Goal: Task Accomplishment & Management: Use online tool/utility

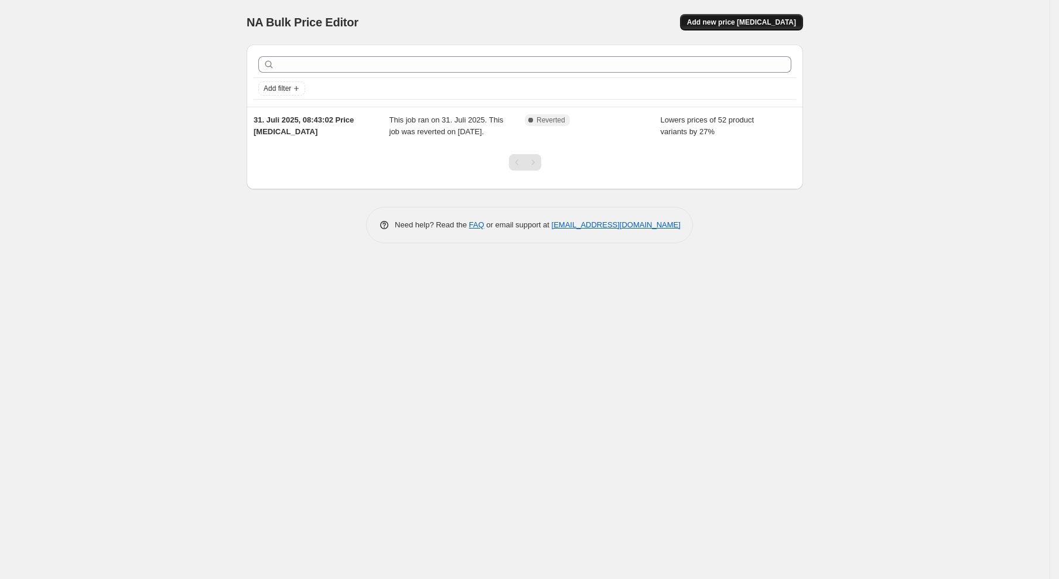
click at [750, 23] on span "Add new price change job" at bounding box center [741, 22] width 109 height 9
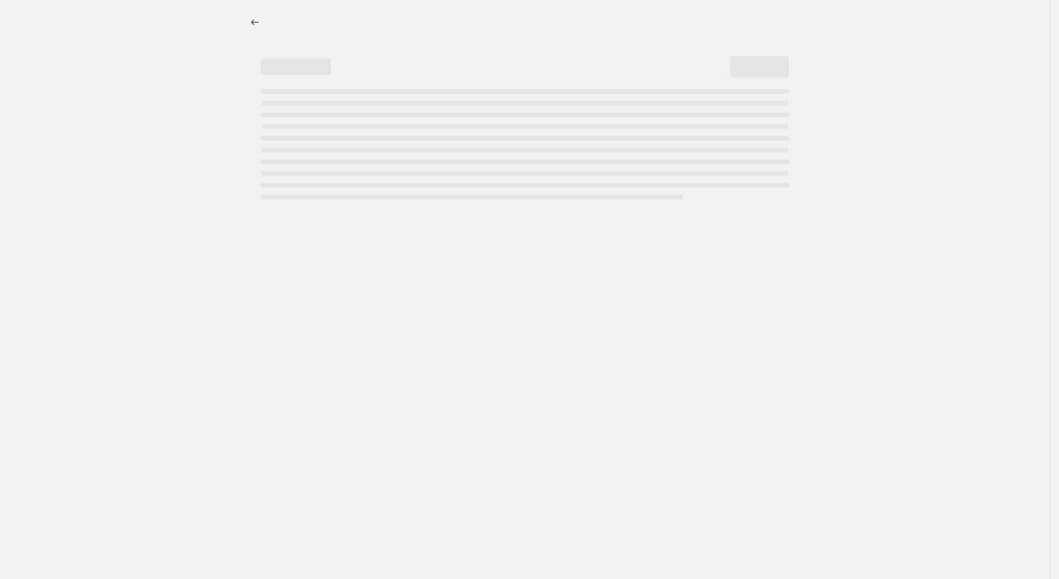
select select "percentage"
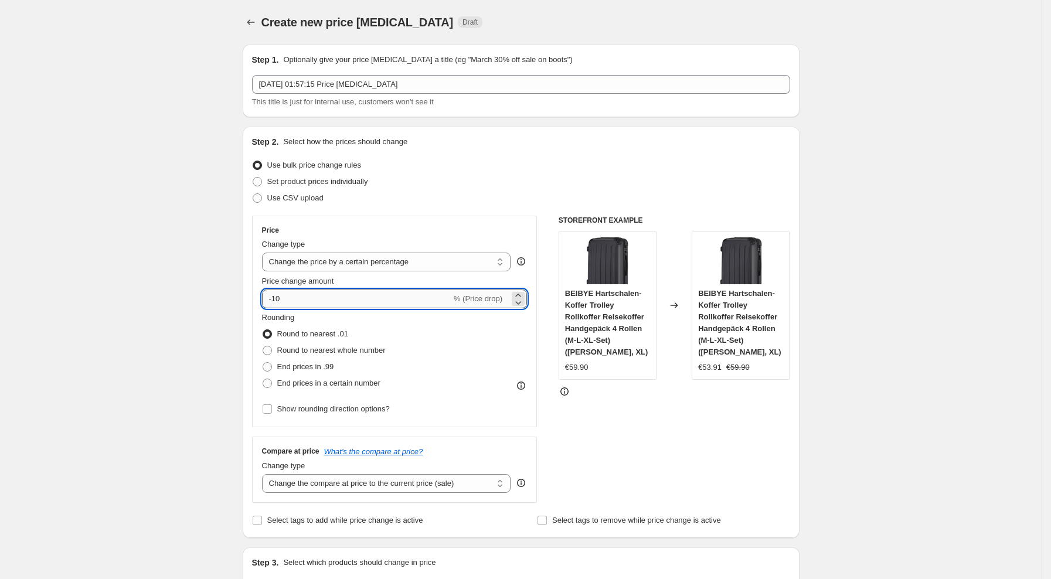
click at [398, 291] on input "-10" at bounding box center [356, 298] width 189 height 19
type input "-1"
type input "-29"
click at [325, 366] on span "End prices in .99" at bounding box center [305, 366] width 57 height 9
click at [263, 363] on input "End prices in .99" at bounding box center [262, 362] width 1 height 1
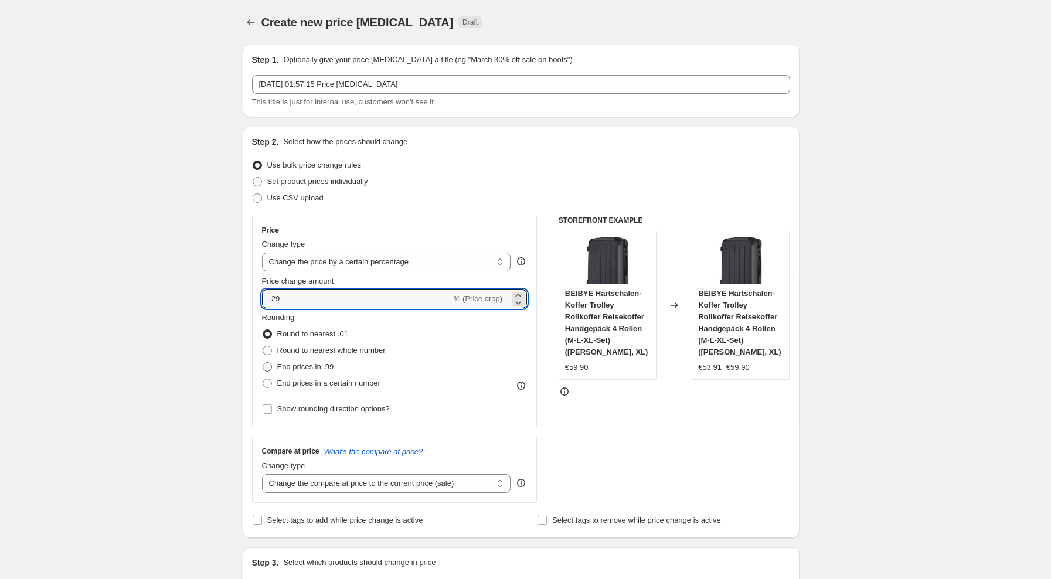
radio input "true"
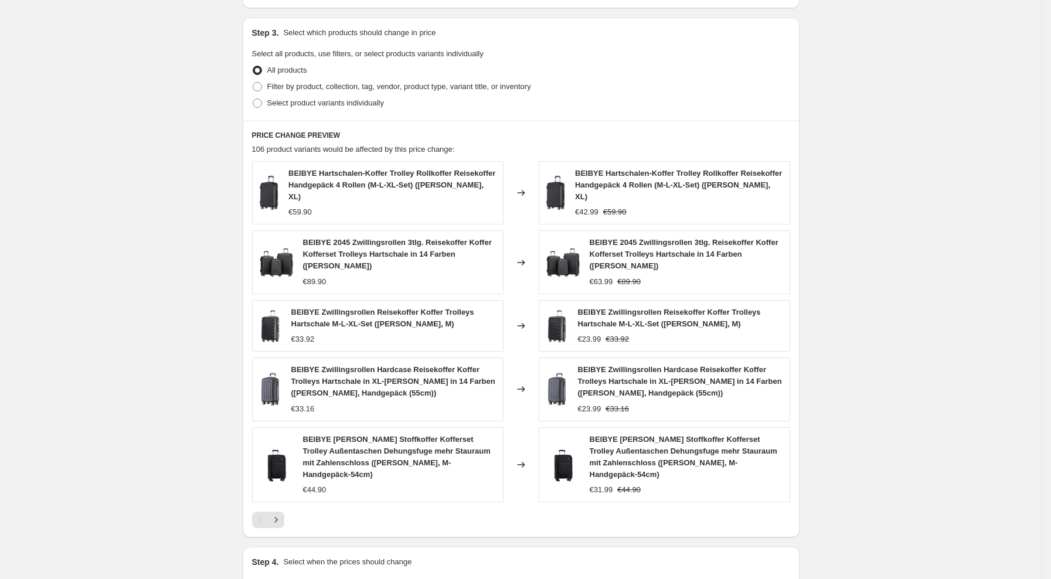
scroll to position [635, 0]
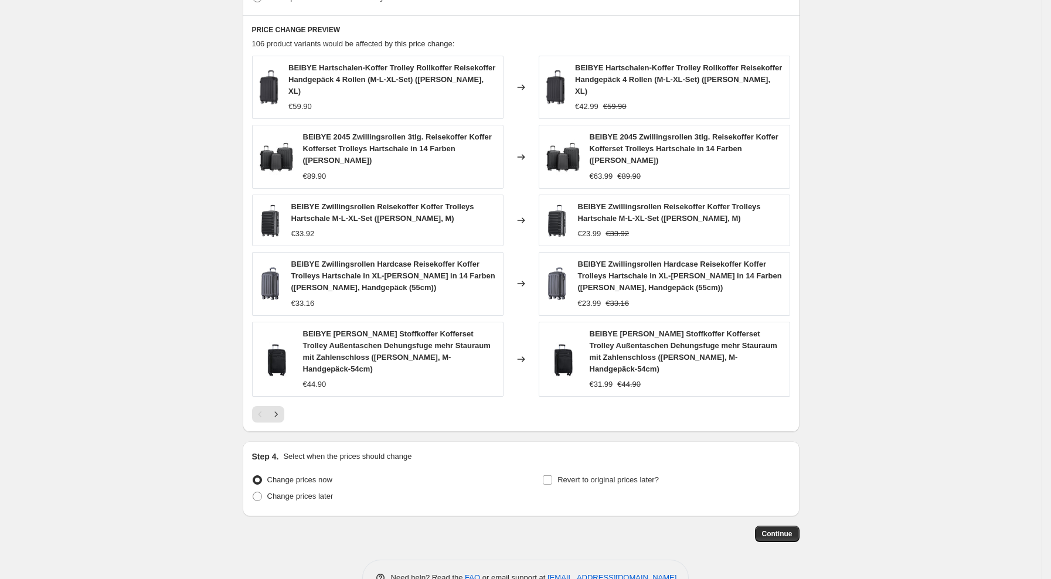
click at [785, 526] on button "Continue" at bounding box center [777, 534] width 45 height 16
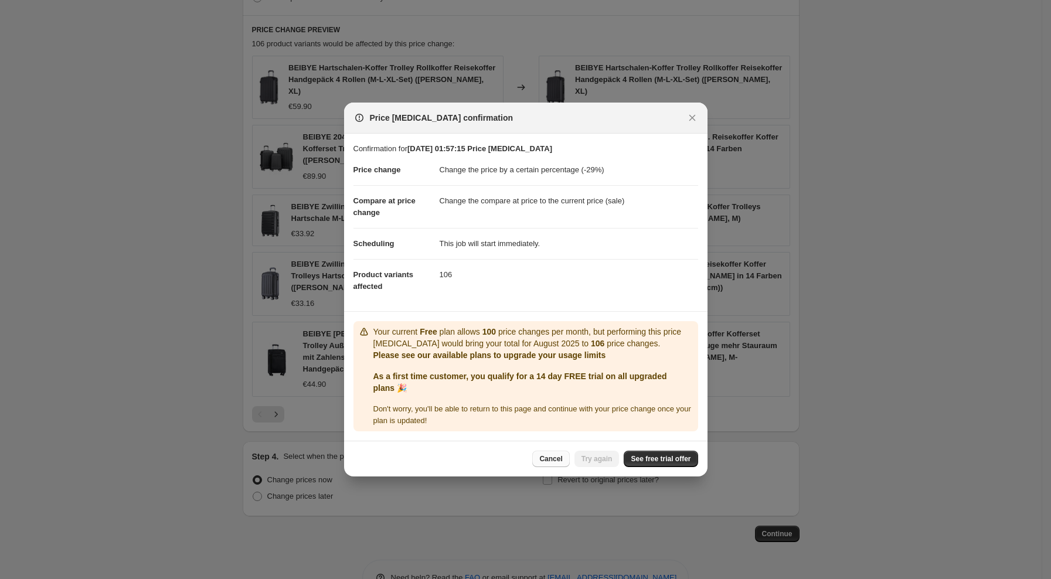
click at [560, 459] on span "Cancel" at bounding box center [550, 458] width 23 height 9
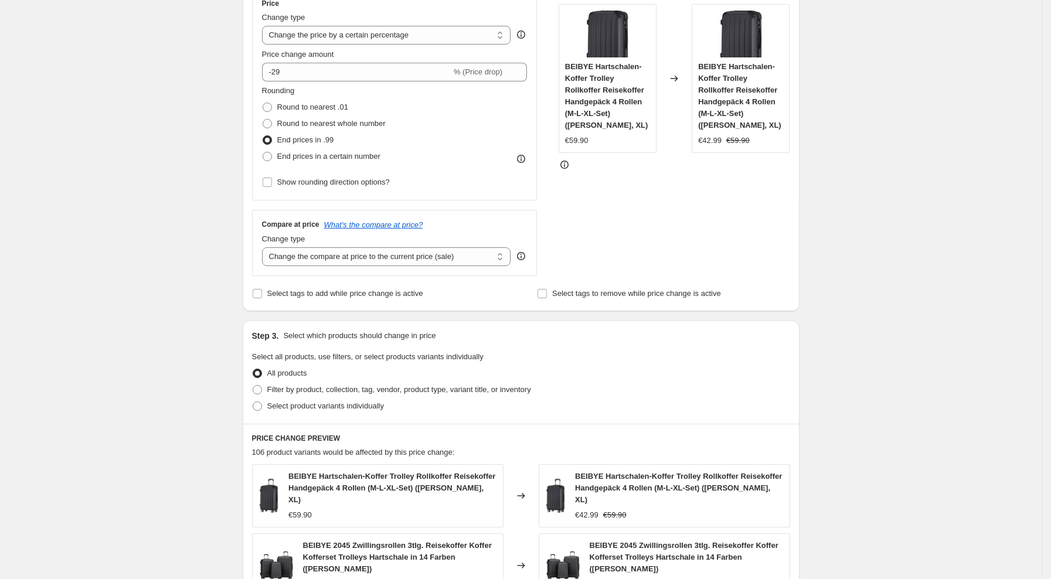
scroll to position [224, 0]
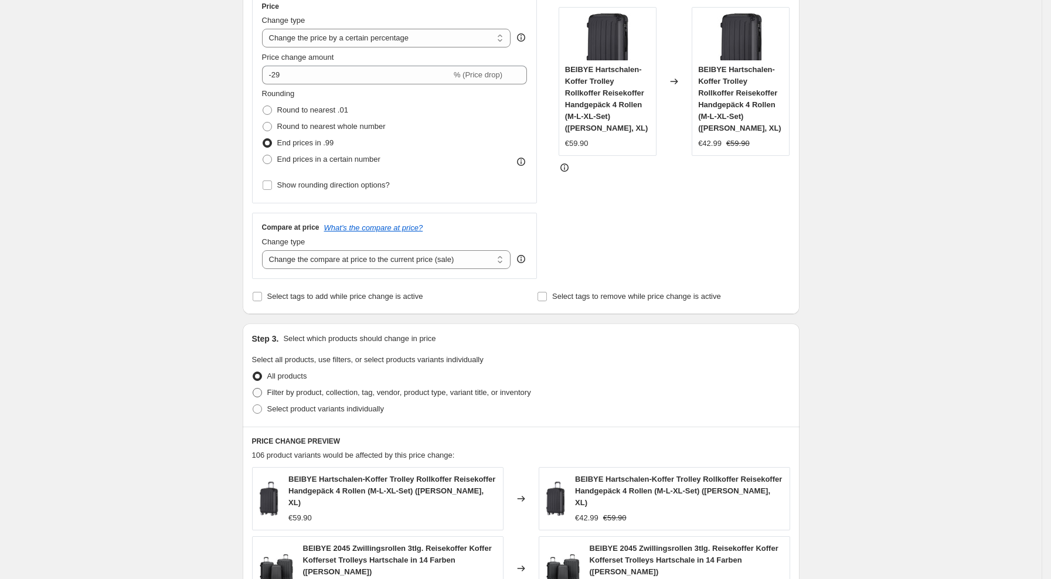
click at [340, 389] on span "Filter by product, collection, tag, vendor, product type, variant title, or inv…" at bounding box center [399, 392] width 264 height 9
click at [253, 388] on input "Filter by product, collection, tag, vendor, product type, variant title, or inv…" at bounding box center [253, 388] width 1 height 1
radio input "true"
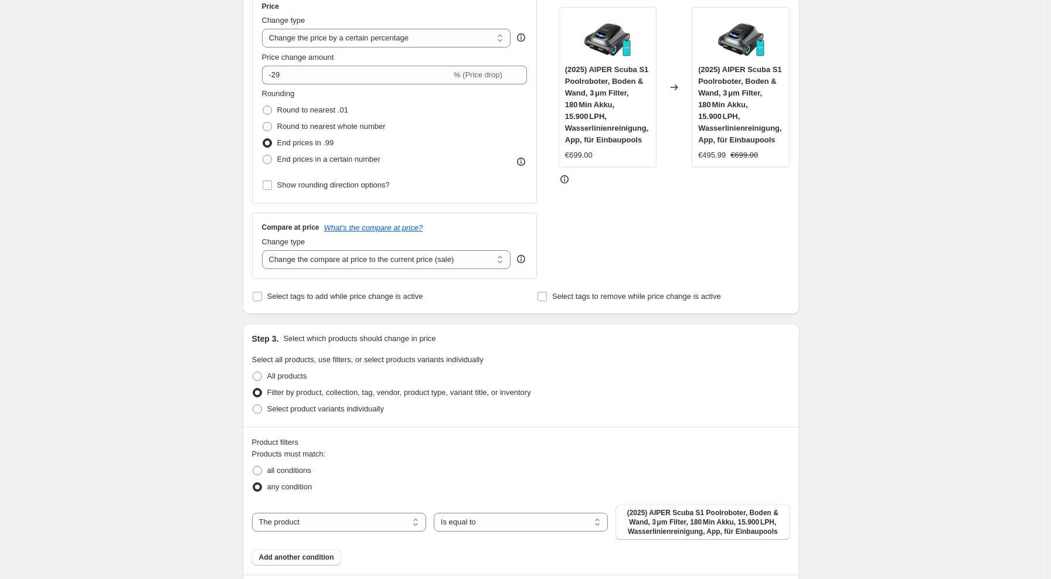
scroll to position [541, 0]
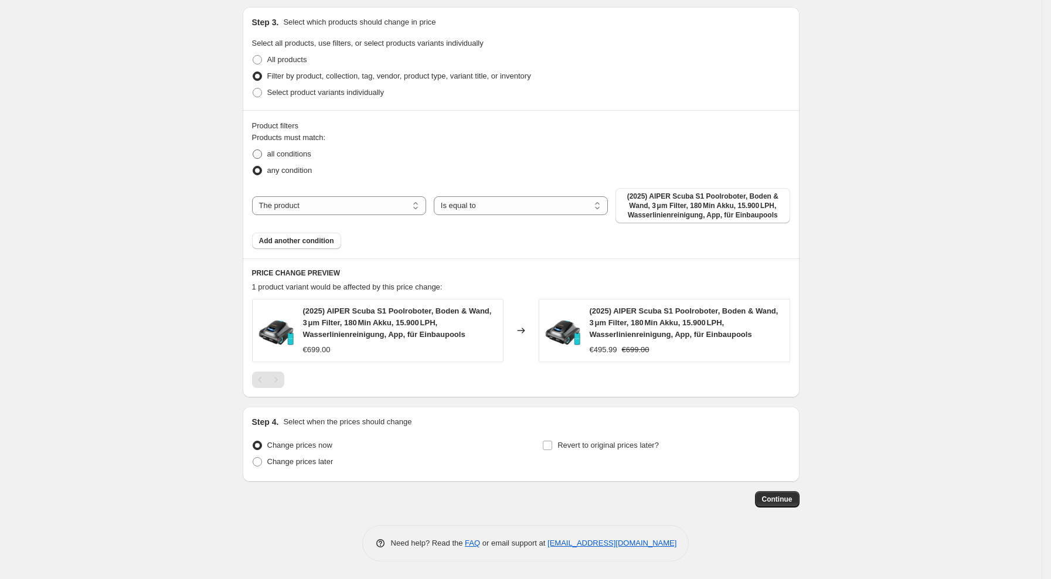
click at [305, 154] on span "all conditions" at bounding box center [289, 153] width 44 height 9
click at [253, 150] on input "all conditions" at bounding box center [253, 149] width 1 height 1
radio input "true"
click at [293, 64] on span "All products" at bounding box center [287, 60] width 40 height 12
click at [253, 56] on input "All products" at bounding box center [253, 55] width 1 height 1
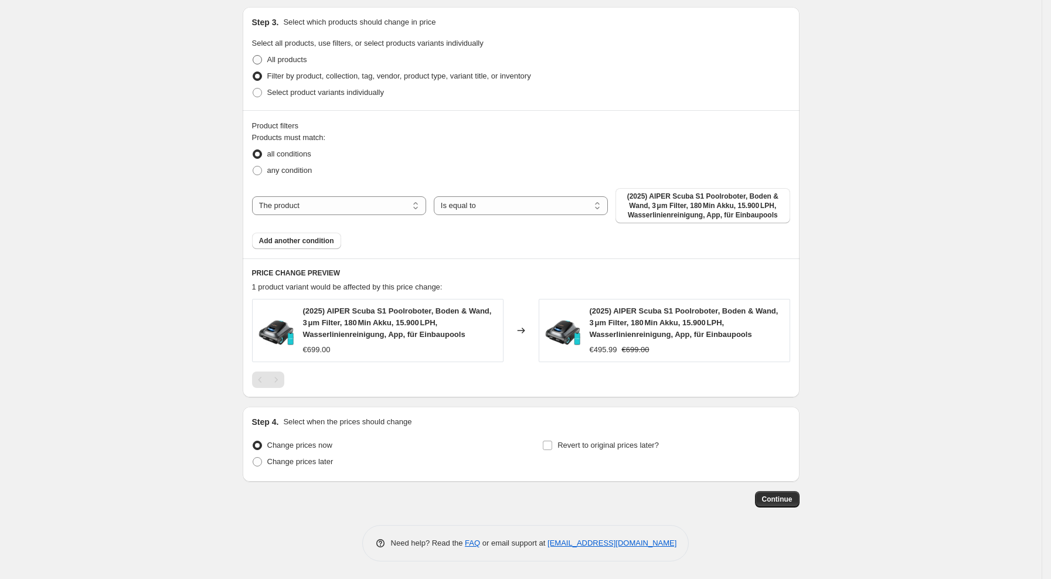
radio input "true"
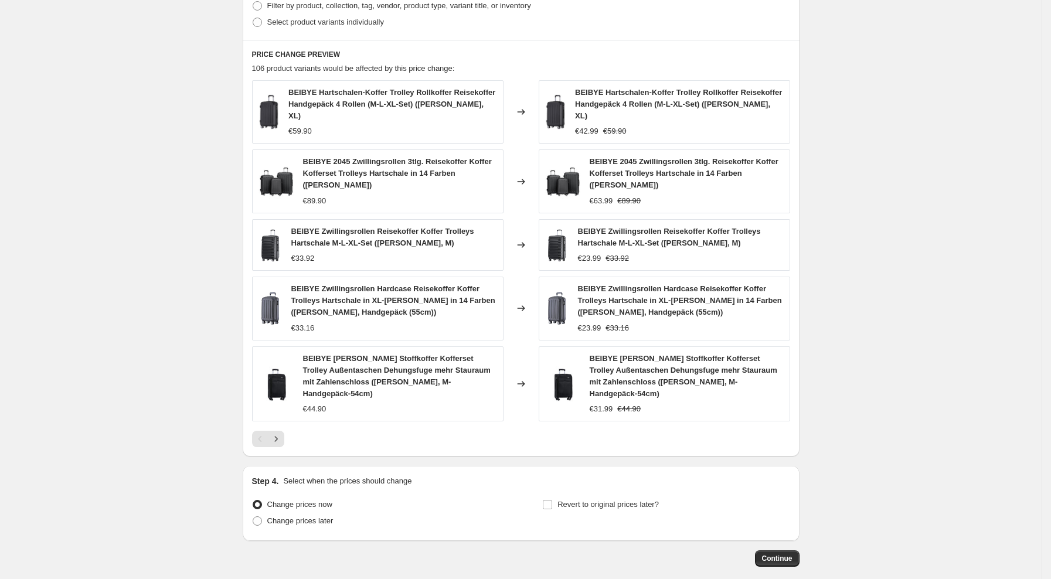
scroll to position [635, 0]
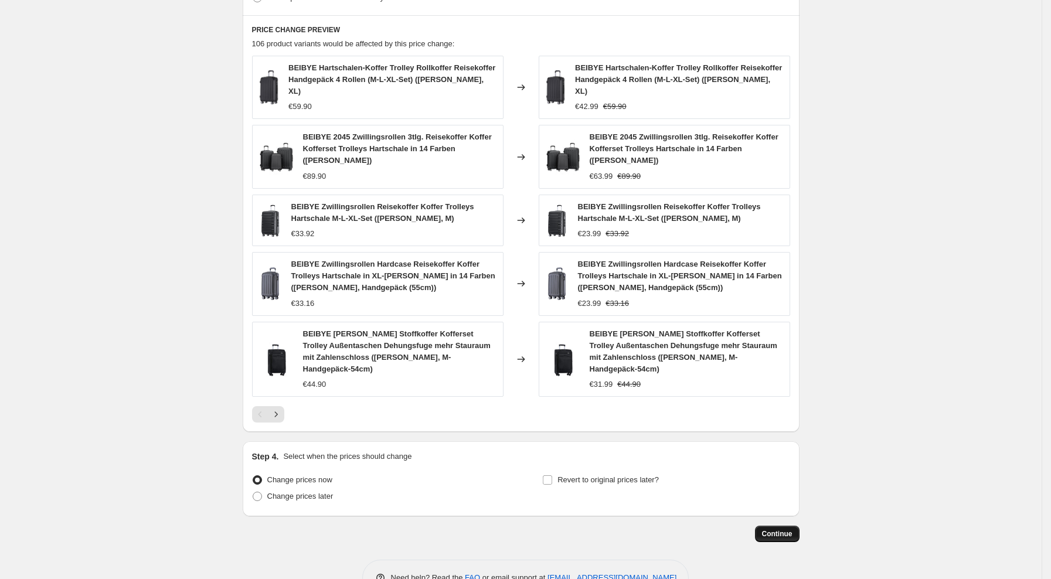
click at [780, 529] on span "Continue" at bounding box center [777, 533] width 30 height 9
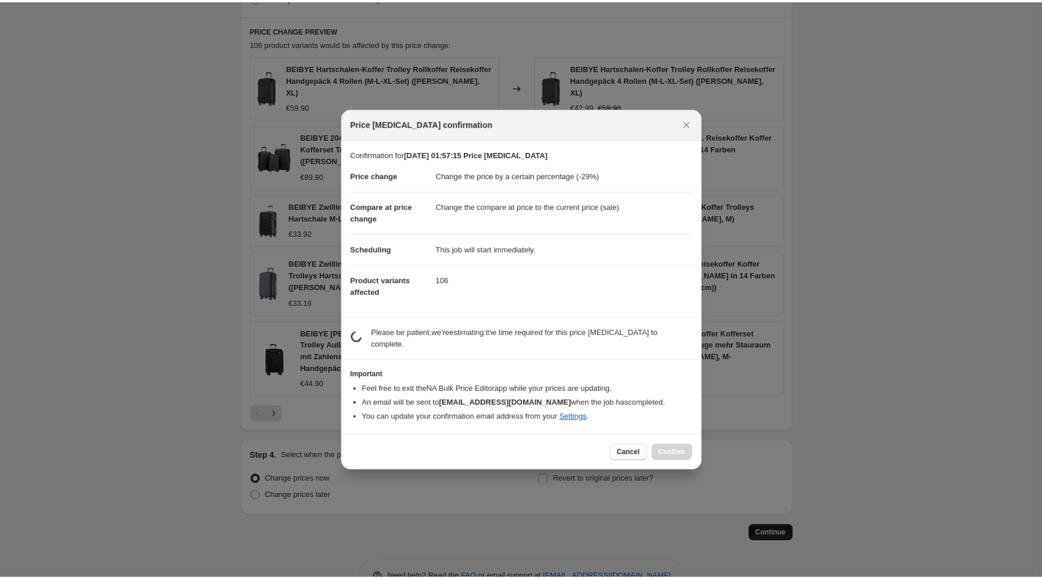
scroll to position [0, 0]
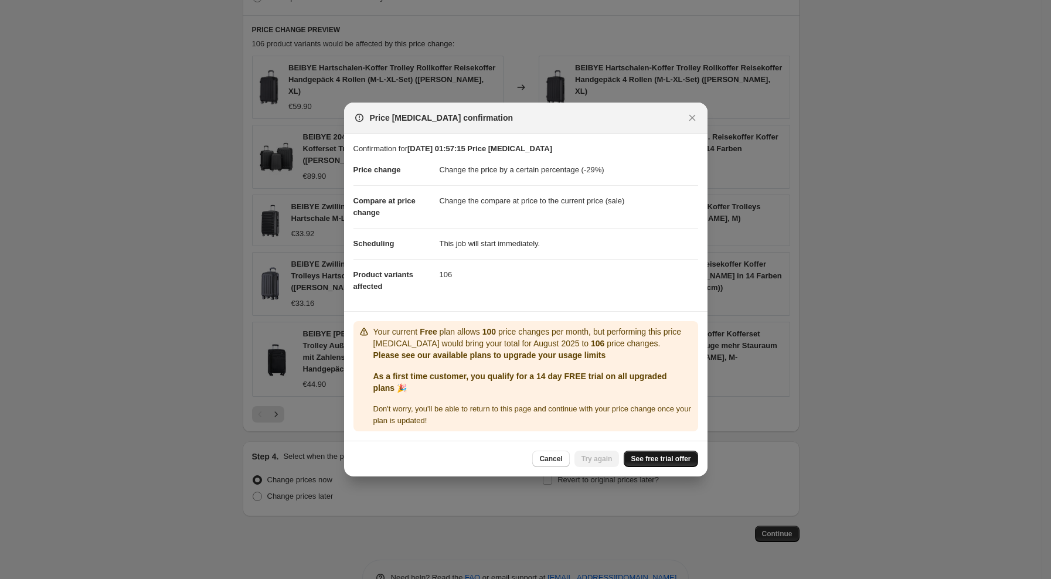
click at [670, 453] on link "See free trial offer" at bounding box center [660, 459] width 74 height 16
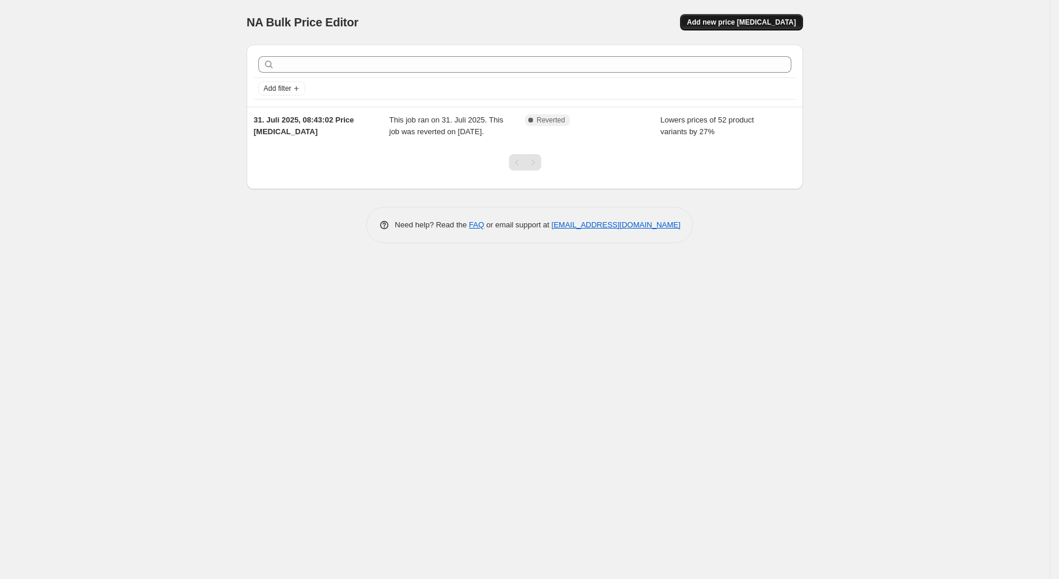
click at [732, 23] on span "Add new price change job" at bounding box center [741, 22] width 109 height 9
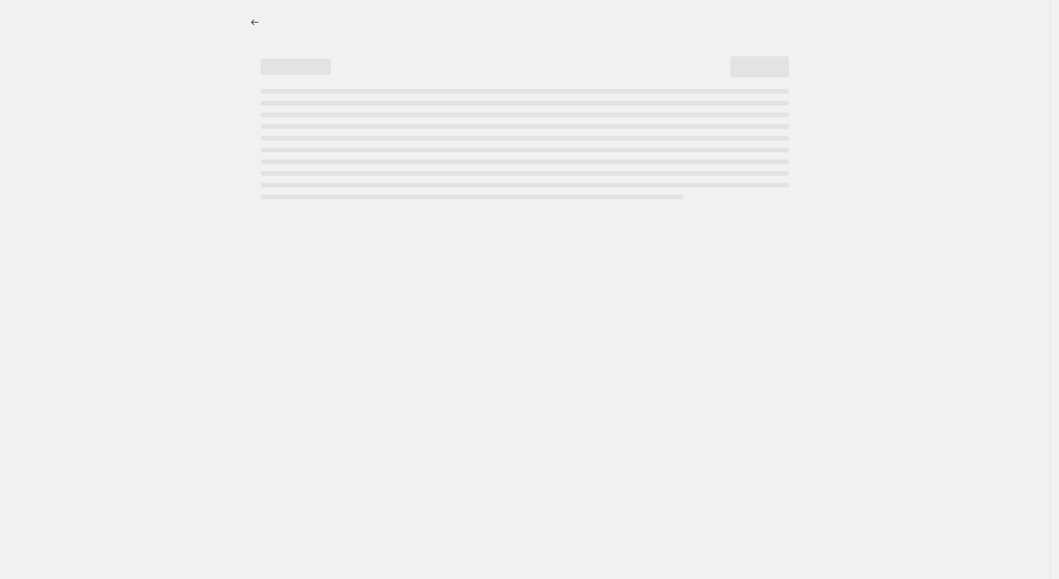
select select "percentage"
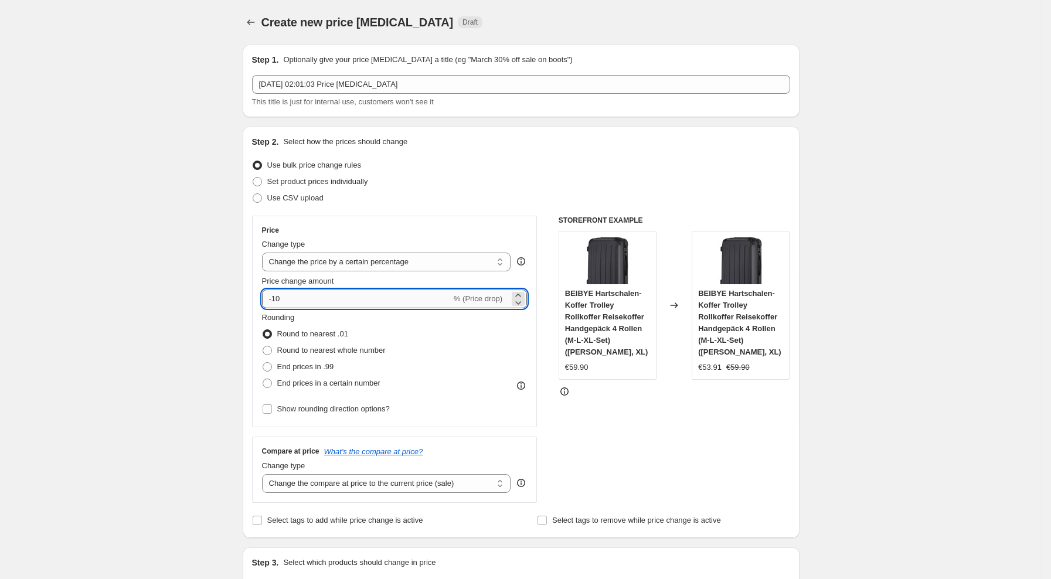
click at [399, 292] on input "-10" at bounding box center [356, 298] width 189 height 19
type input "-1"
type input "-29"
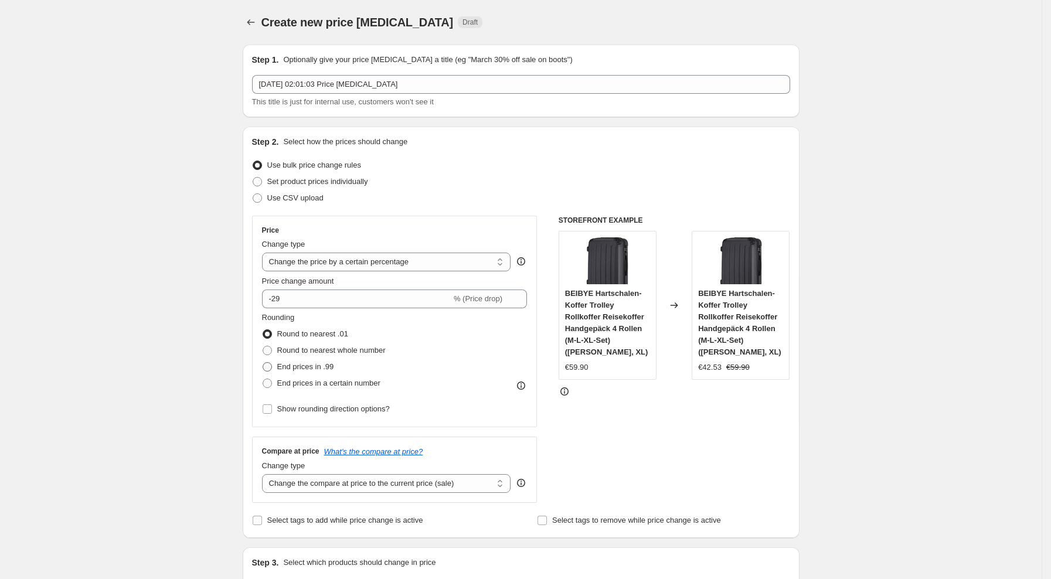
click at [319, 367] on span "End prices in .99" at bounding box center [305, 366] width 57 height 9
click at [263, 363] on input "End prices in .99" at bounding box center [262, 362] width 1 height 1
radio input "true"
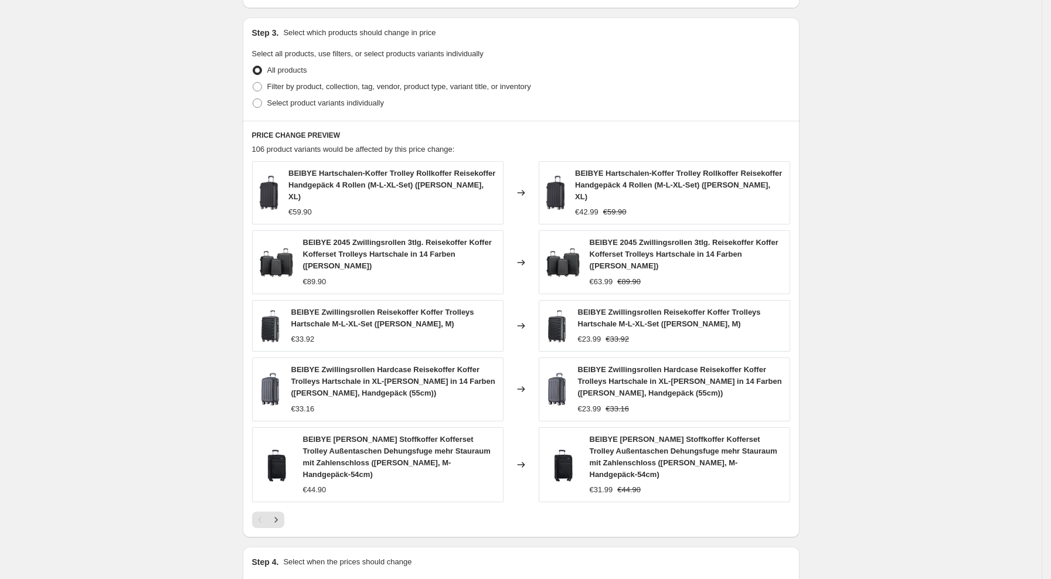
scroll to position [635, 0]
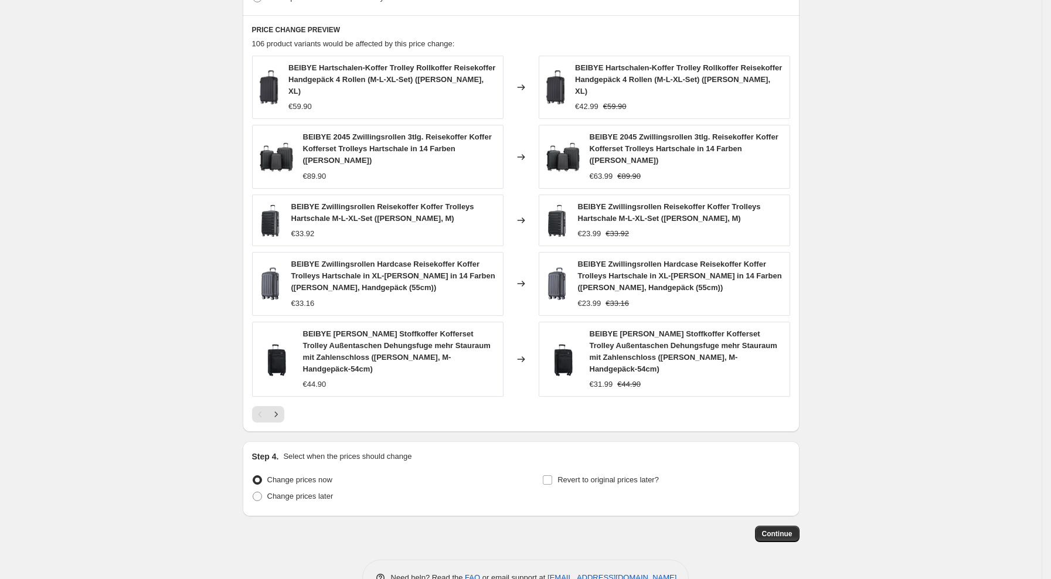
click at [799, 526] on div "Continue" at bounding box center [521, 534] width 557 height 16
click at [780, 529] on span "Continue" at bounding box center [777, 533] width 30 height 9
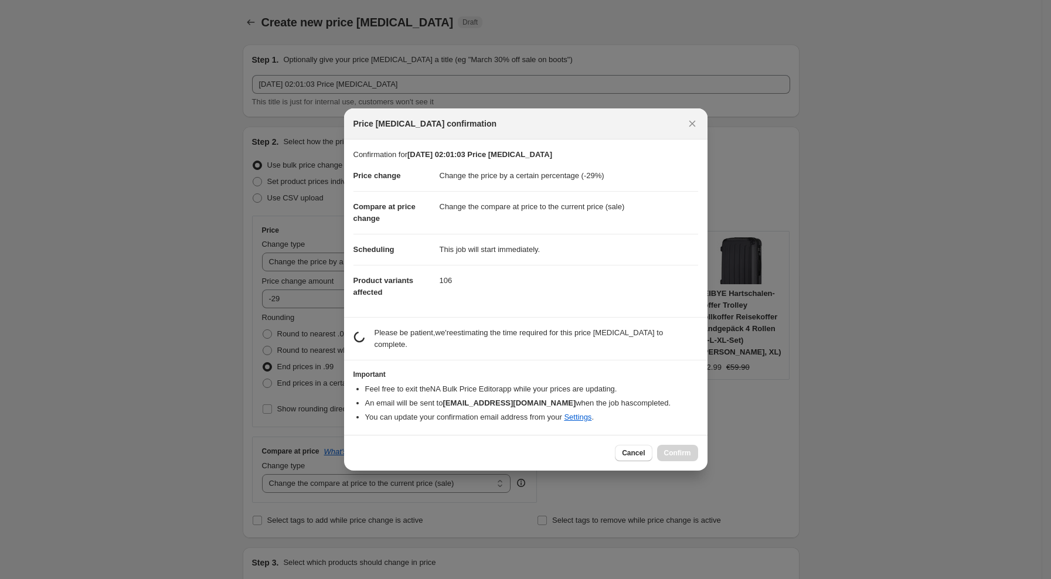
scroll to position [0, 0]
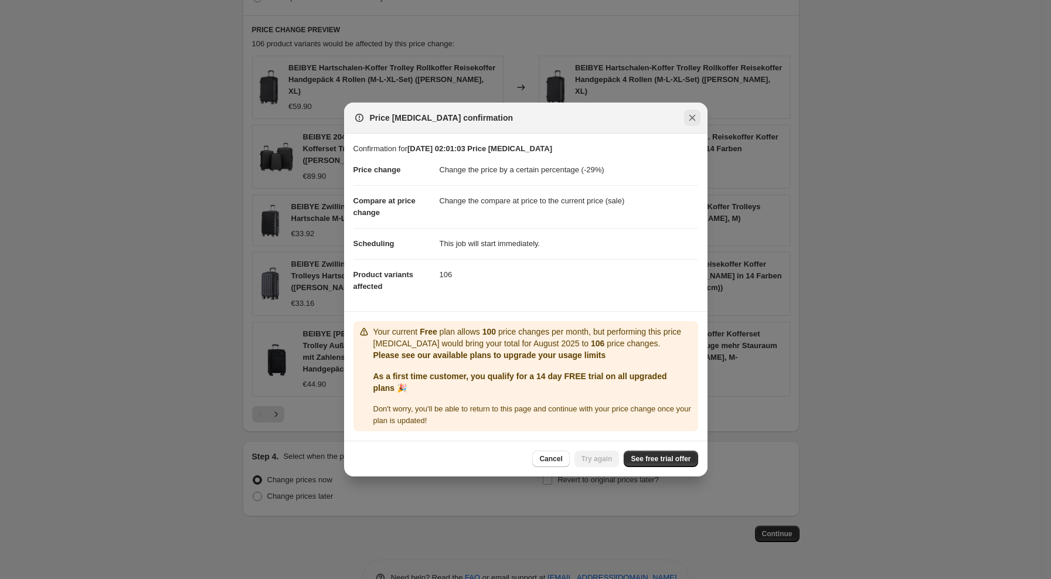
click at [694, 124] on button "Close" at bounding box center [692, 118] width 16 height 16
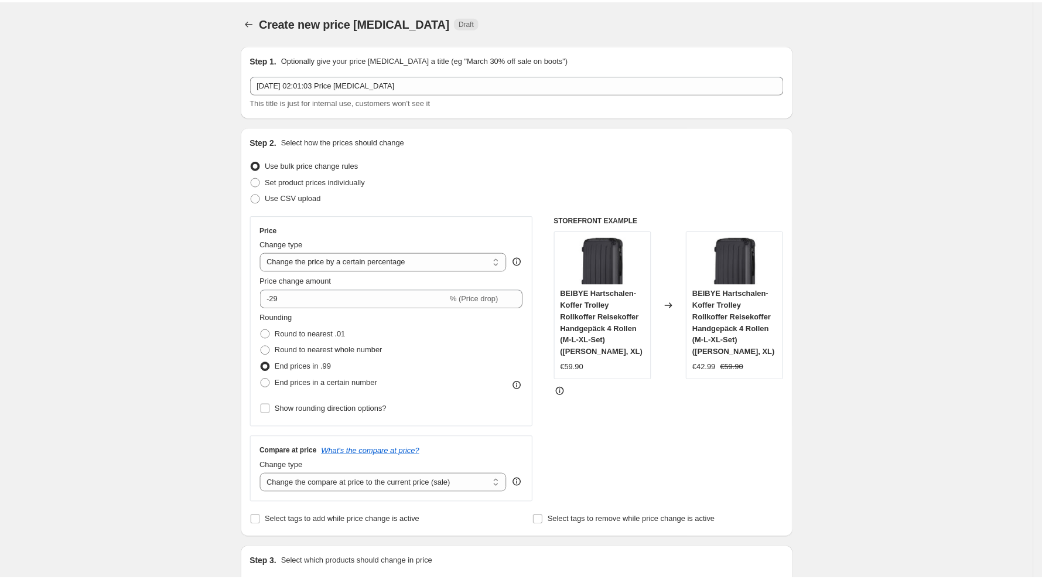
scroll to position [635, 0]
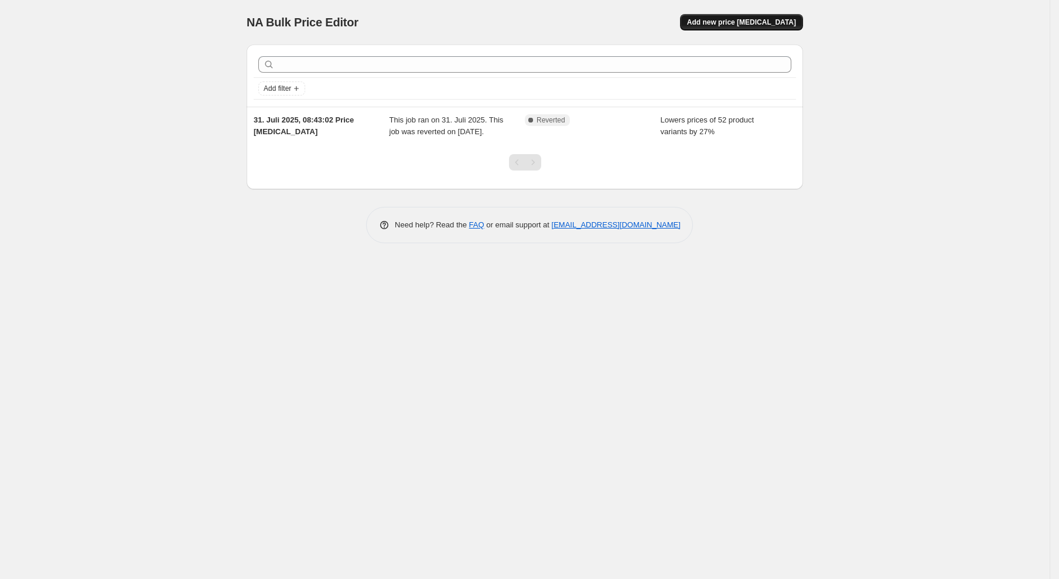
click at [755, 15] on button "Add new price [MEDICAL_DATA]" at bounding box center [741, 22] width 123 height 16
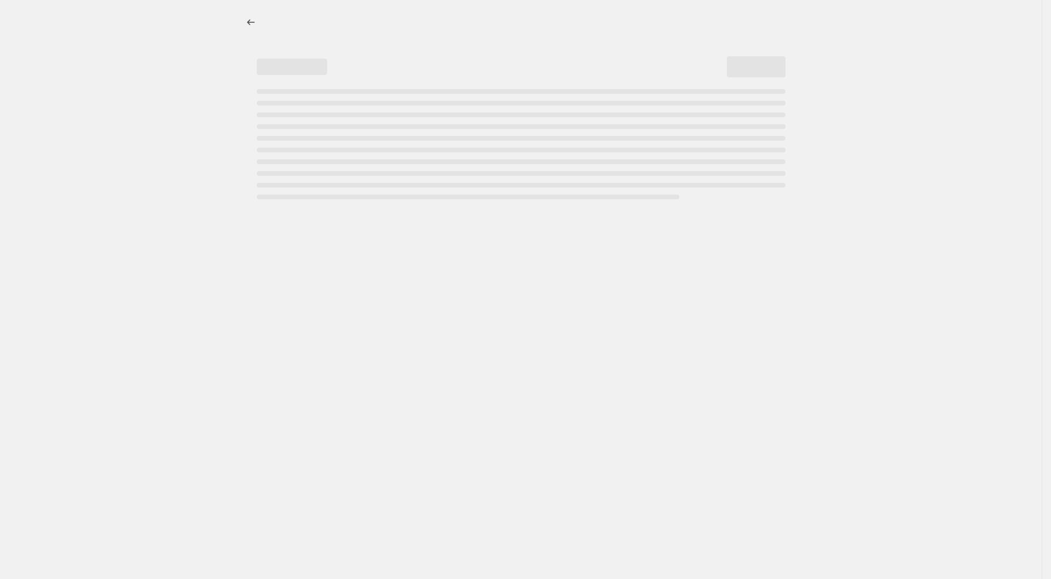
select select "percentage"
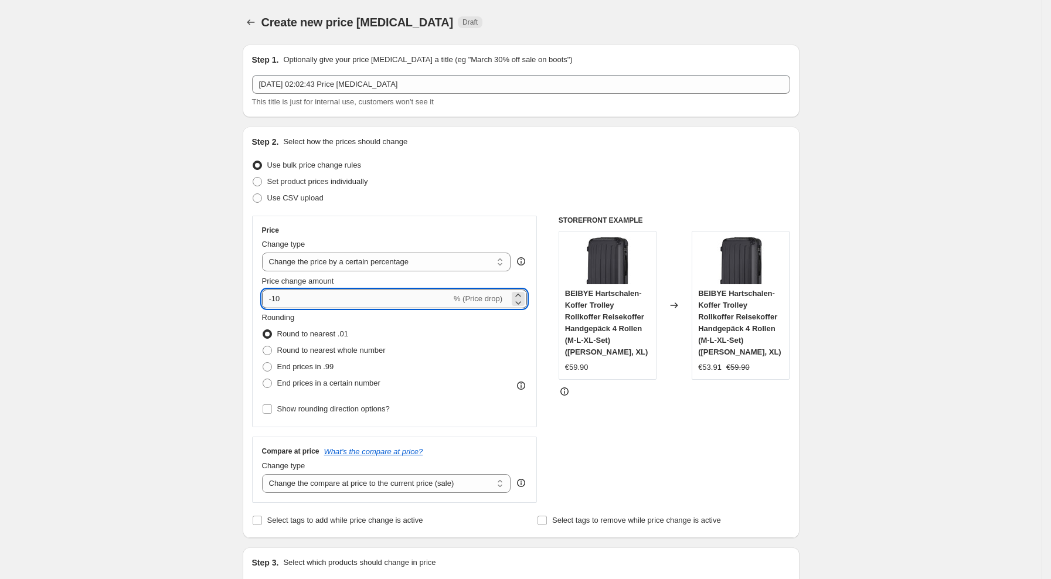
click at [352, 305] on input "-10" at bounding box center [356, 298] width 189 height 19
type input "-1"
type input "-29"
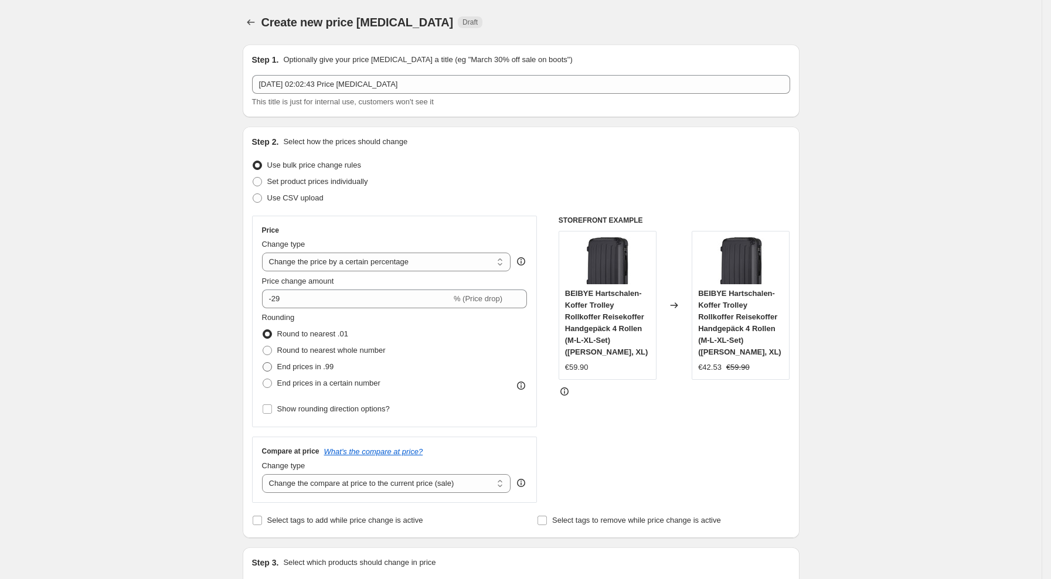
click at [286, 365] on span "End prices in .99" at bounding box center [305, 366] width 57 height 9
click at [263, 363] on input "End prices in .99" at bounding box center [262, 362] width 1 height 1
radio input "true"
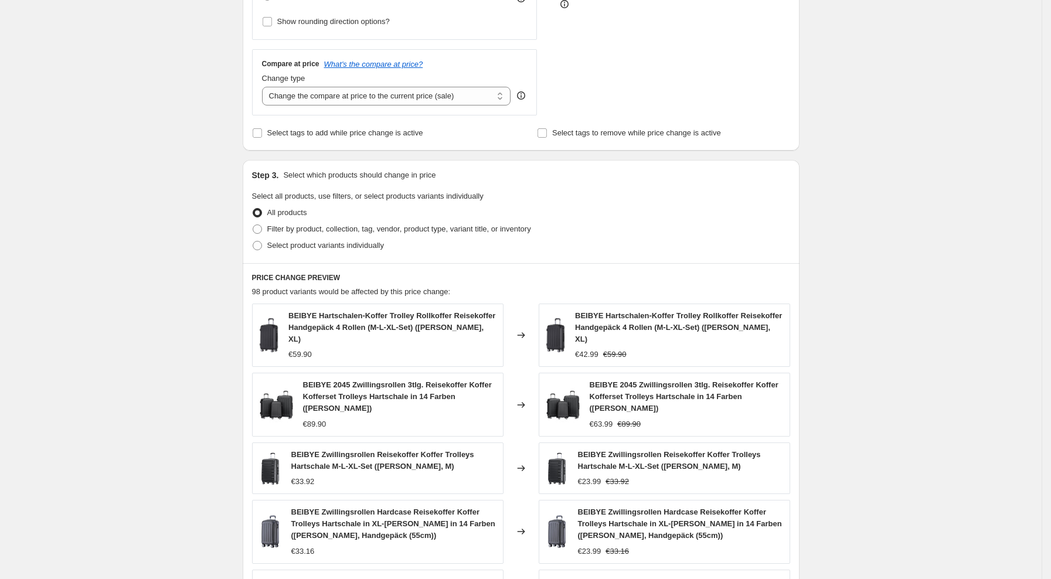
scroll to position [635, 0]
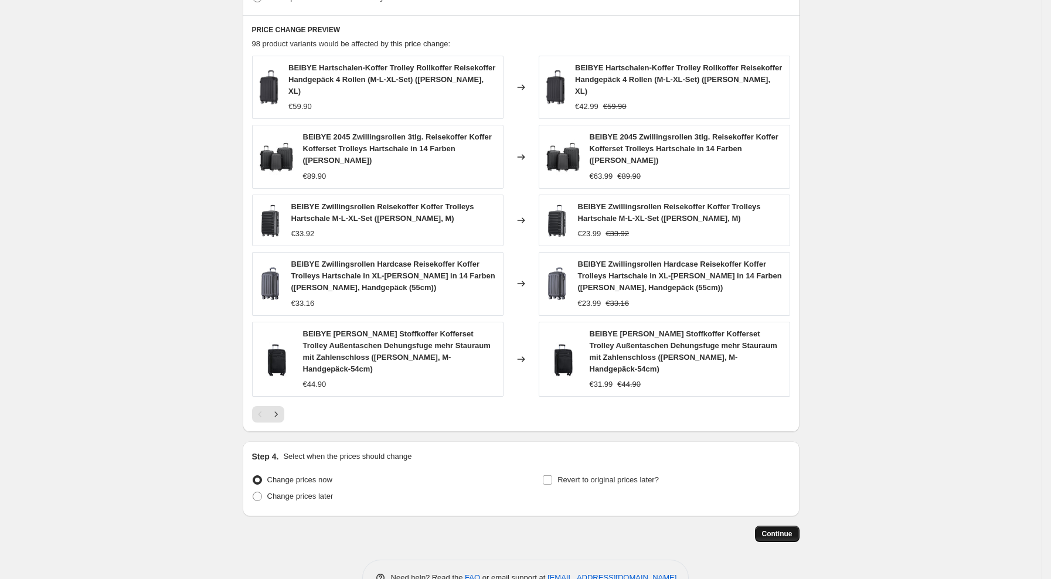
click at [785, 529] on span "Continue" at bounding box center [777, 533] width 30 height 9
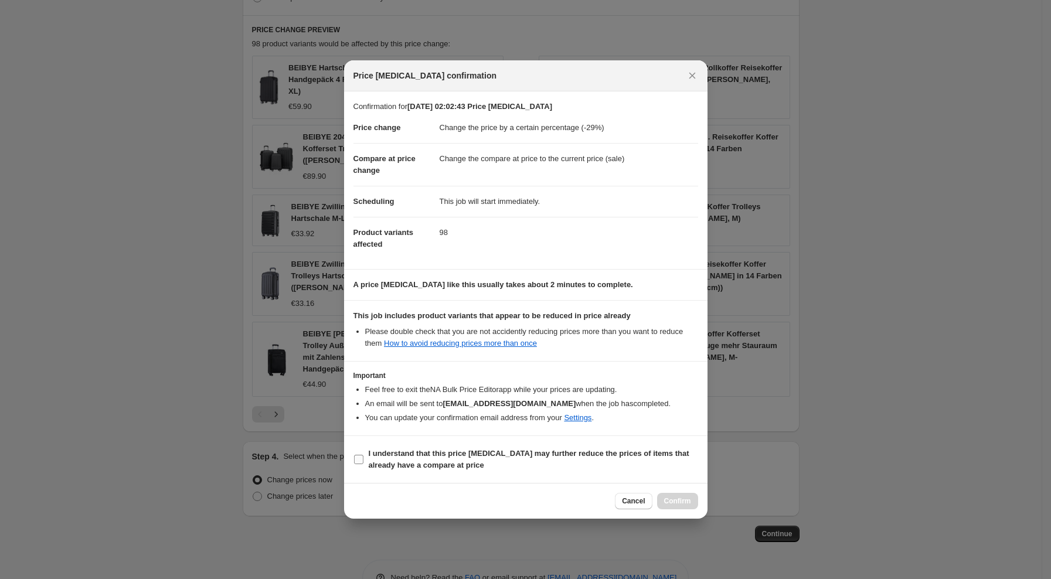
click at [411, 468] on b "I understand that this price change job may further reduce the prices of items …" at bounding box center [529, 459] width 320 height 21
click at [363, 464] on input "I understand that this price change job may further reduce the prices of items …" at bounding box center [358, 459] width 9 height 9
checkbox input "true"
click at [676, 497] on span "Confirm" at bounding box center [677, 500] width 27 height 9
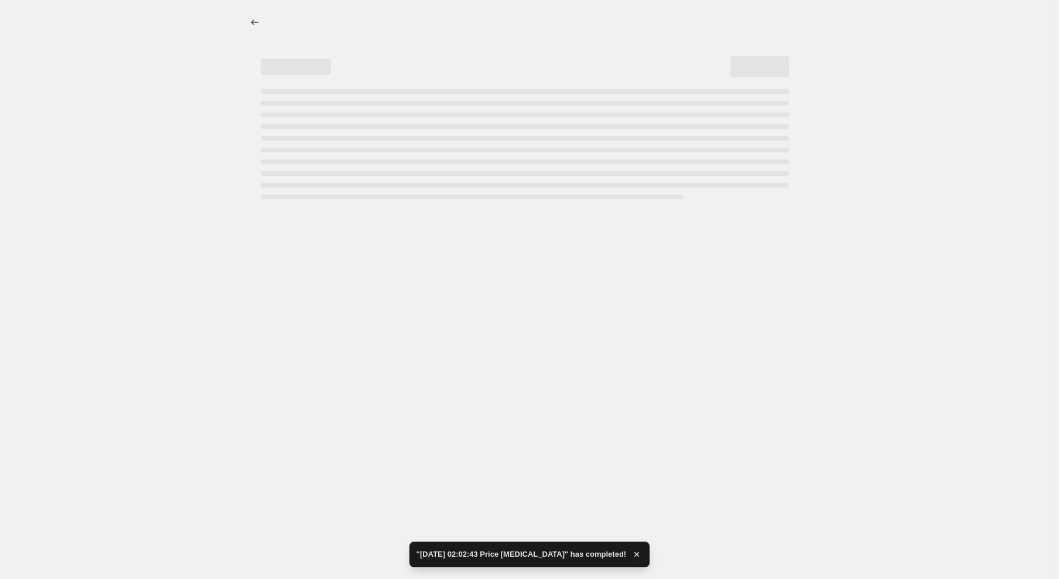
select select "percentage"
